Goal: Task Accomplishment & Management: Use online tool/utility

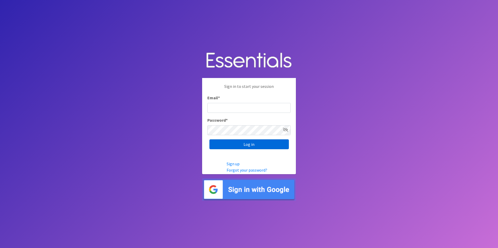
type input "amanda@healthystartswfl.com"
click at [266, 144] on input "Log in" at bounding box center [248, 144] width 79 height 10
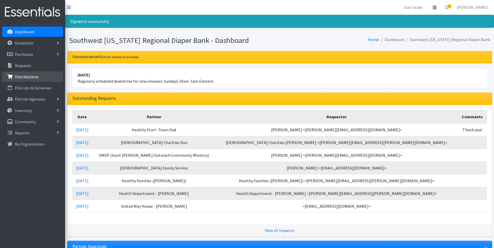
click at [15, 75] on p "Distributions" at bounding box center [27, 76] width 24 height 5
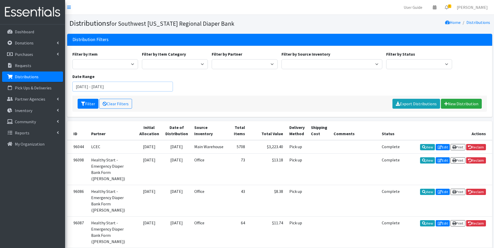
click at [81, 89] on input "July 4, 2025 - October 4, 2025" at bounding box center [122, 87] width 101 height 10
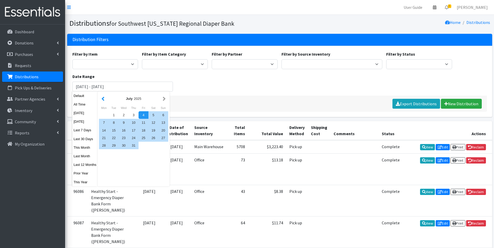
click at [104, 101] on button "button" at bounding box center [102, 99] width 5 height 7
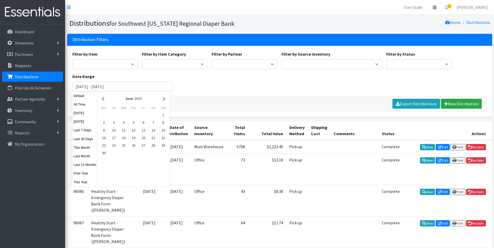
click at [104, 101] on button "button" at bounding box center [102, 99] width 5 height 7
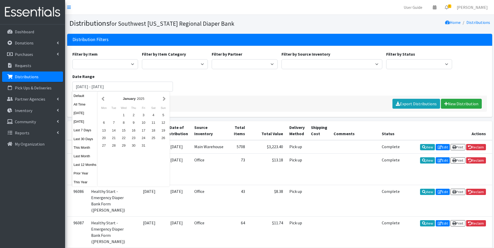
click at [104, 101] on button "button" at bounding box center [102, 99] width 5 height 7
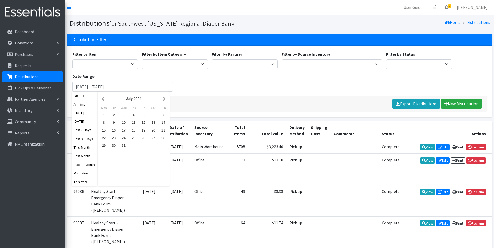
click at [104, 101] on button "button" at bounding box center [102, 99] width 5 height 7
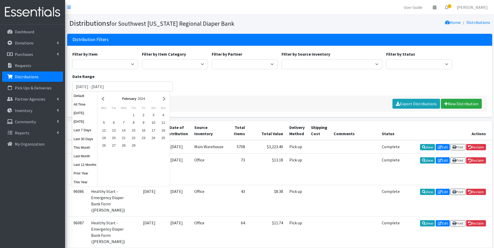
click at [104, 101] on button "button" at bounding box center [102, 99] width 5 height 7
click at [106, 116] on div "1" at bounding box center [104, 115] width 10 height 8
click at [166, 99] on button "button" at bounding box center [163, 99] width 5 height 7
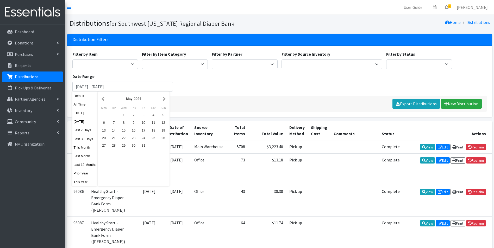
click at [166, 99] on button "button" at bounding box center [163, 99] width 5 height 7
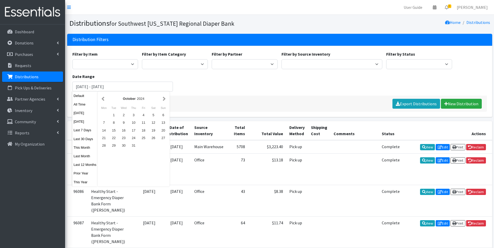
click at [166, 99] on button "button" at bounding box center [163, 99] width 5 height 7
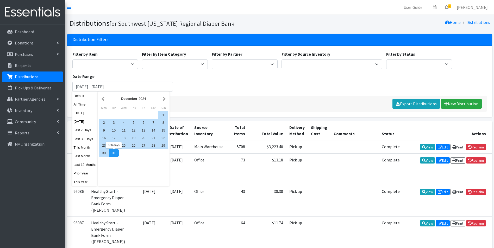
click at [114, 154] on div "31" at bounding box center [114, 153] width 10 height 8
type input "[DATE] - [DATE]"
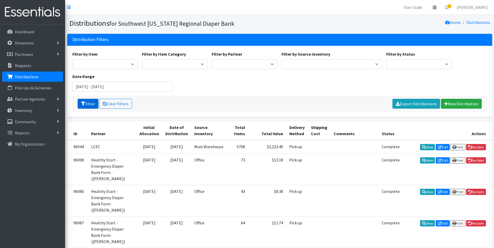
click at [92, 99] on button "Filter" at bounding box center [88, 104] width 21 height 10
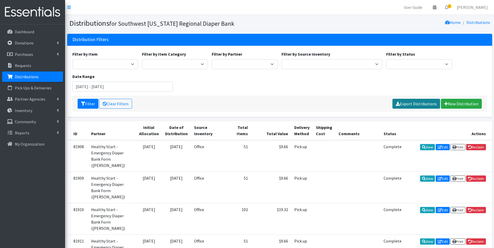
click at [422, 102] on link "Export Distributions" at bounding box center [416, 104] width 48 height 10
